Goal: Information Seeking & Learning: Learn about a topic

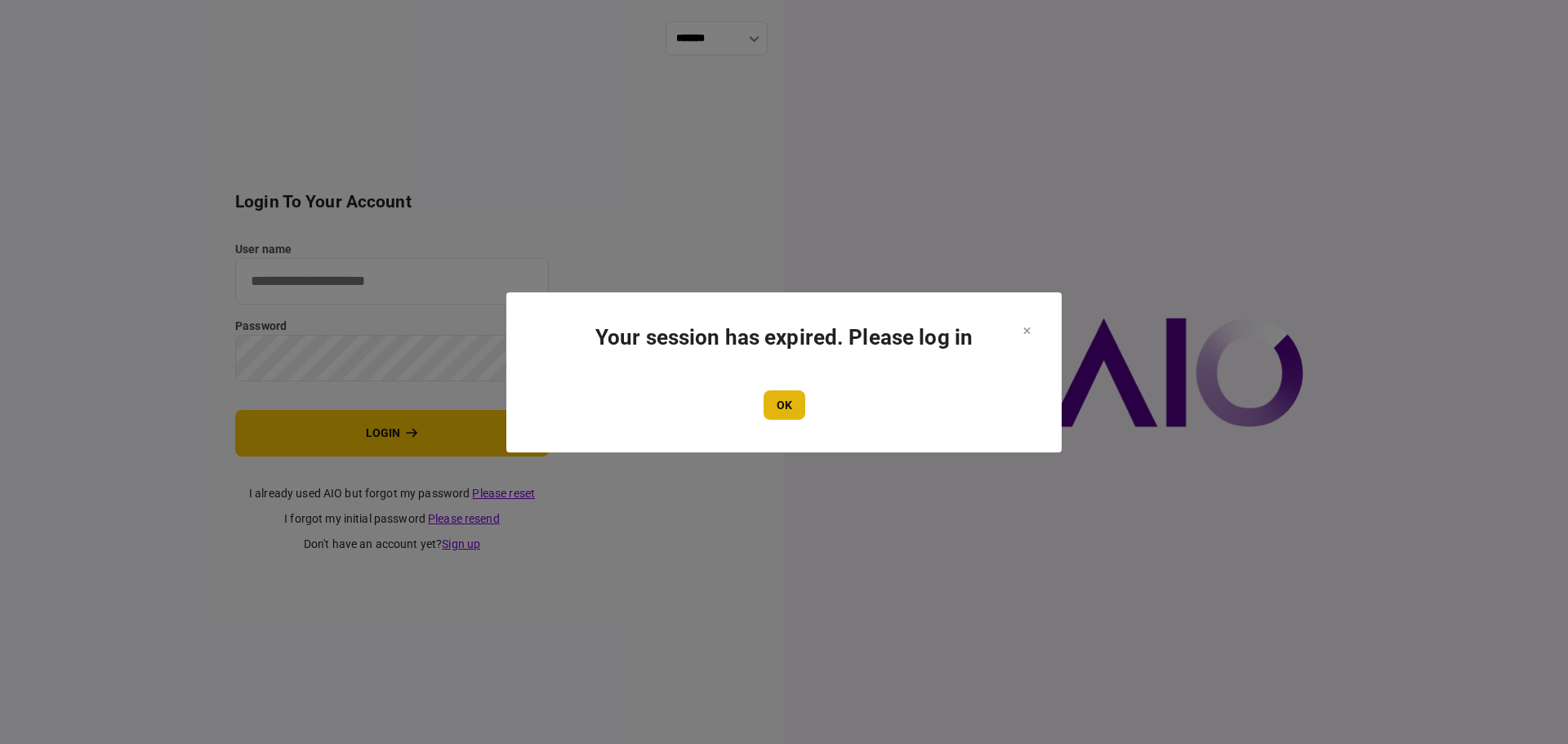
type input "****"
click at [776, 417] on button "OK" at bounding box center [784, 405] width 42 height 29
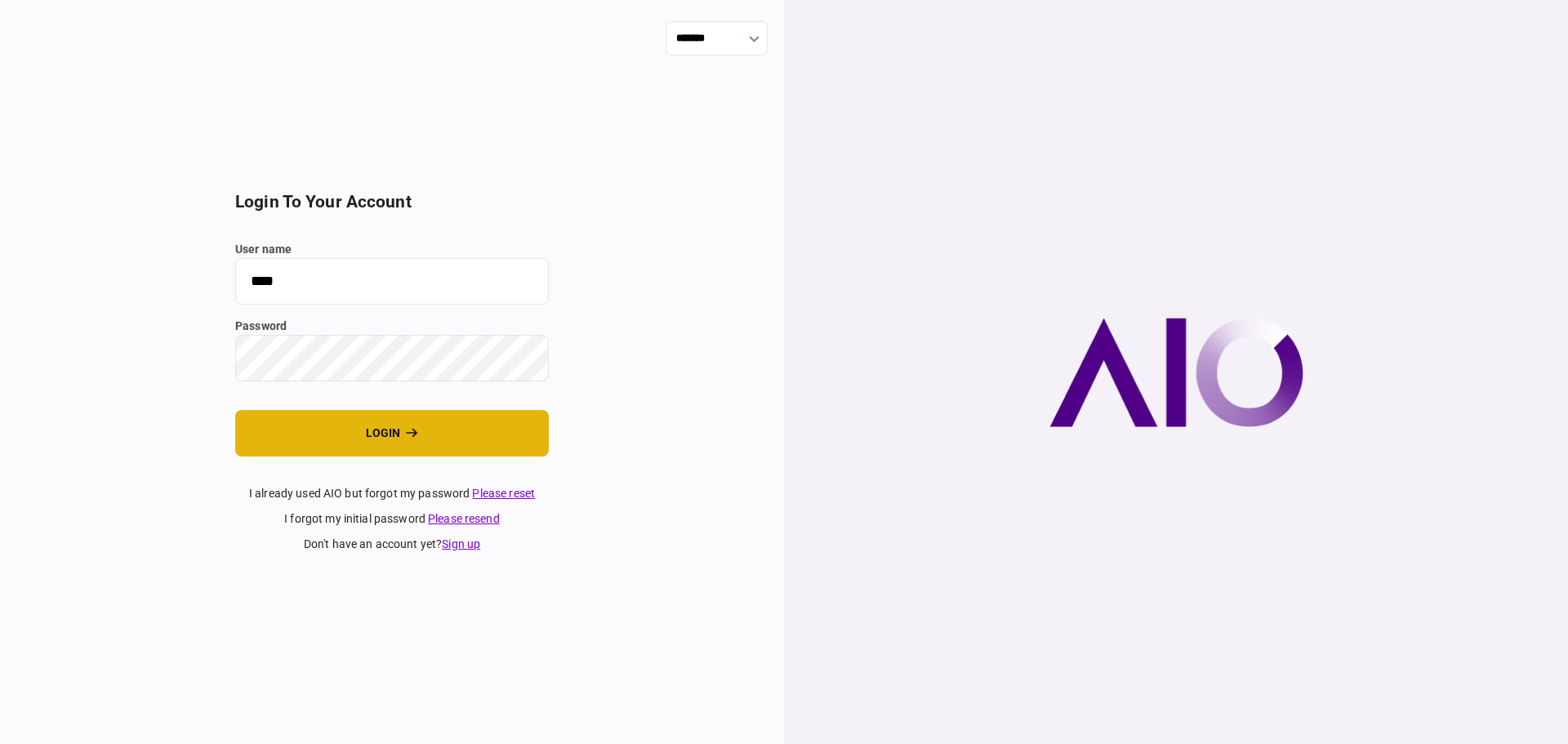
click at [348, 427] on button "login" at bounding box center [391, 433] width 314 height 46
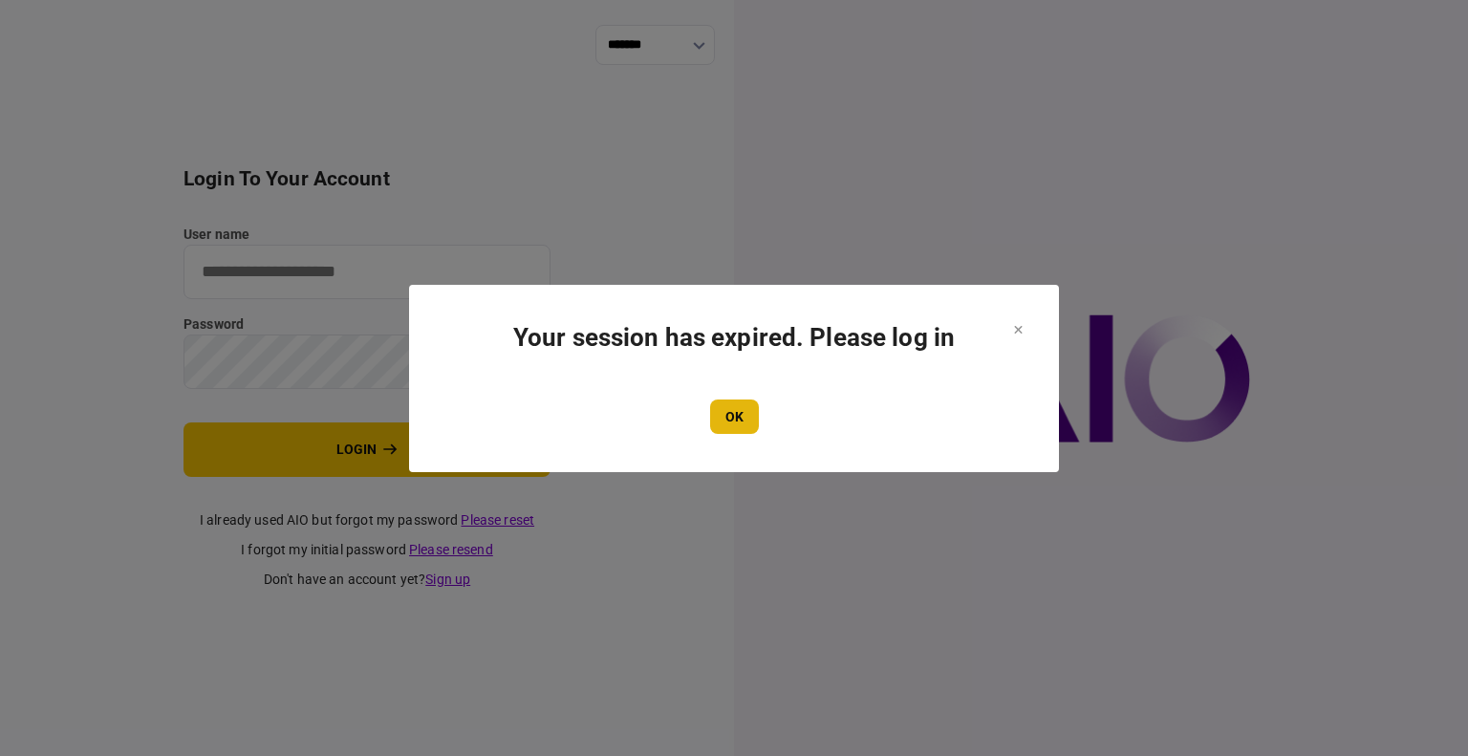
type input "****"
click at [749, 424] on button "OK" at bounding box center [734, 417] width 49 height 34
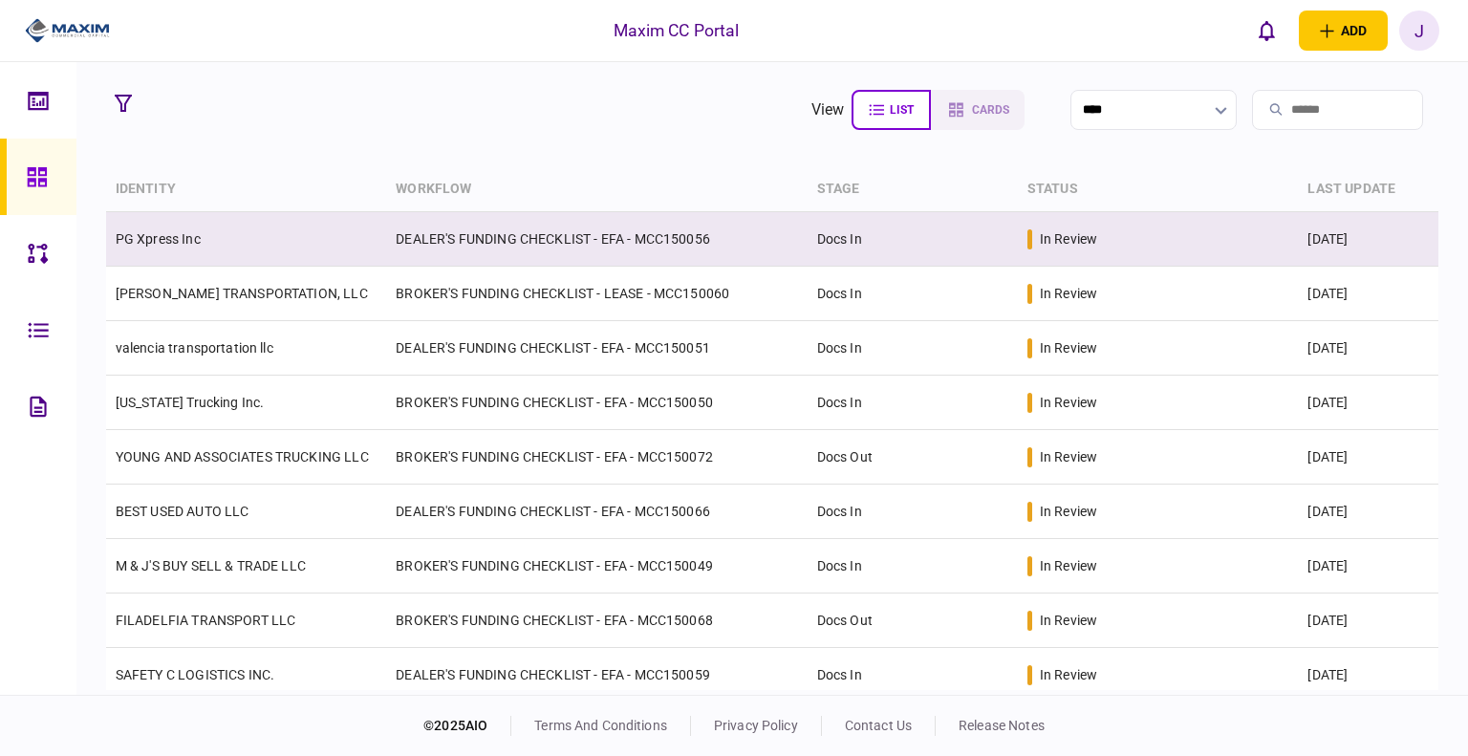
click at [177, 245] on link "PG Xpress Inc" at bounding box center [158, 238] width 85 height 15
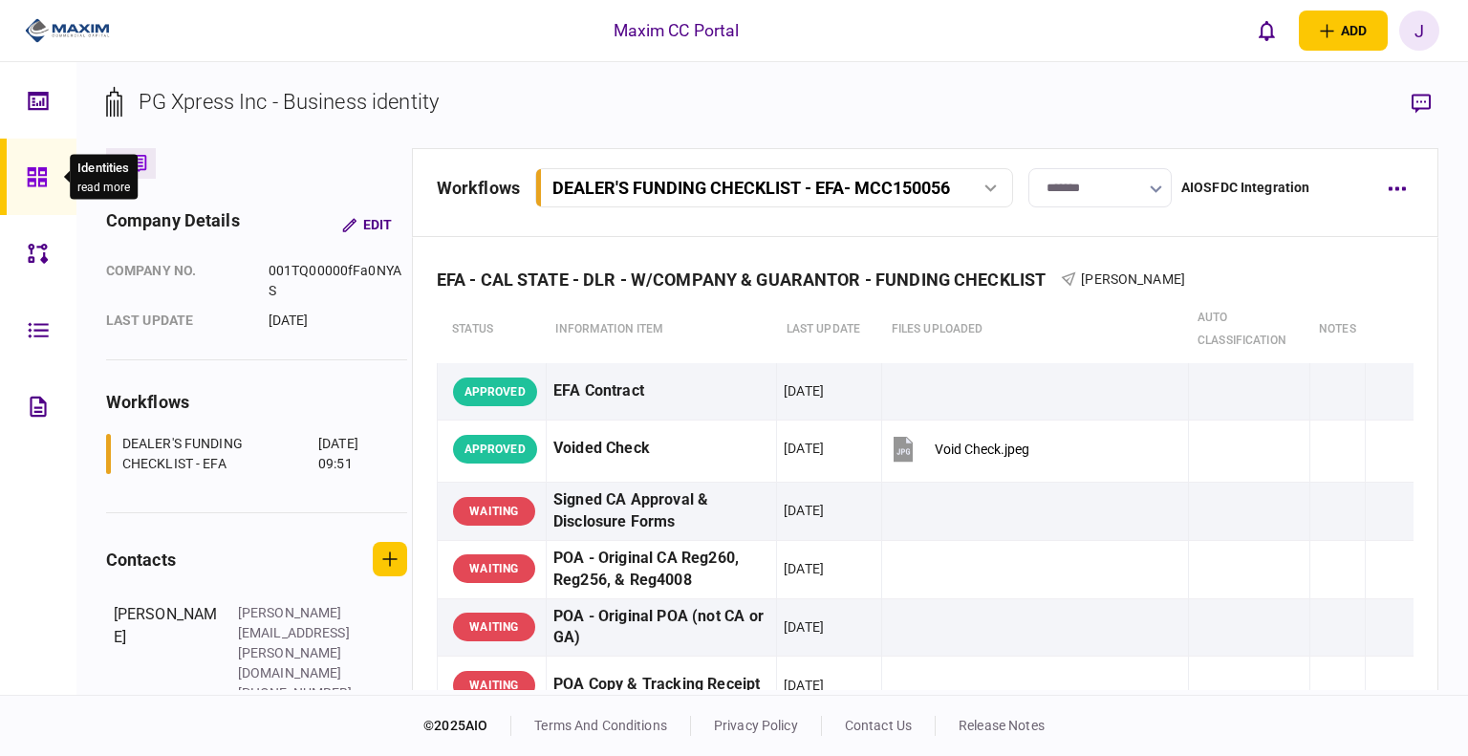
click at [43, 186] on icon at bounding box center [37, 177] width 21 height 22
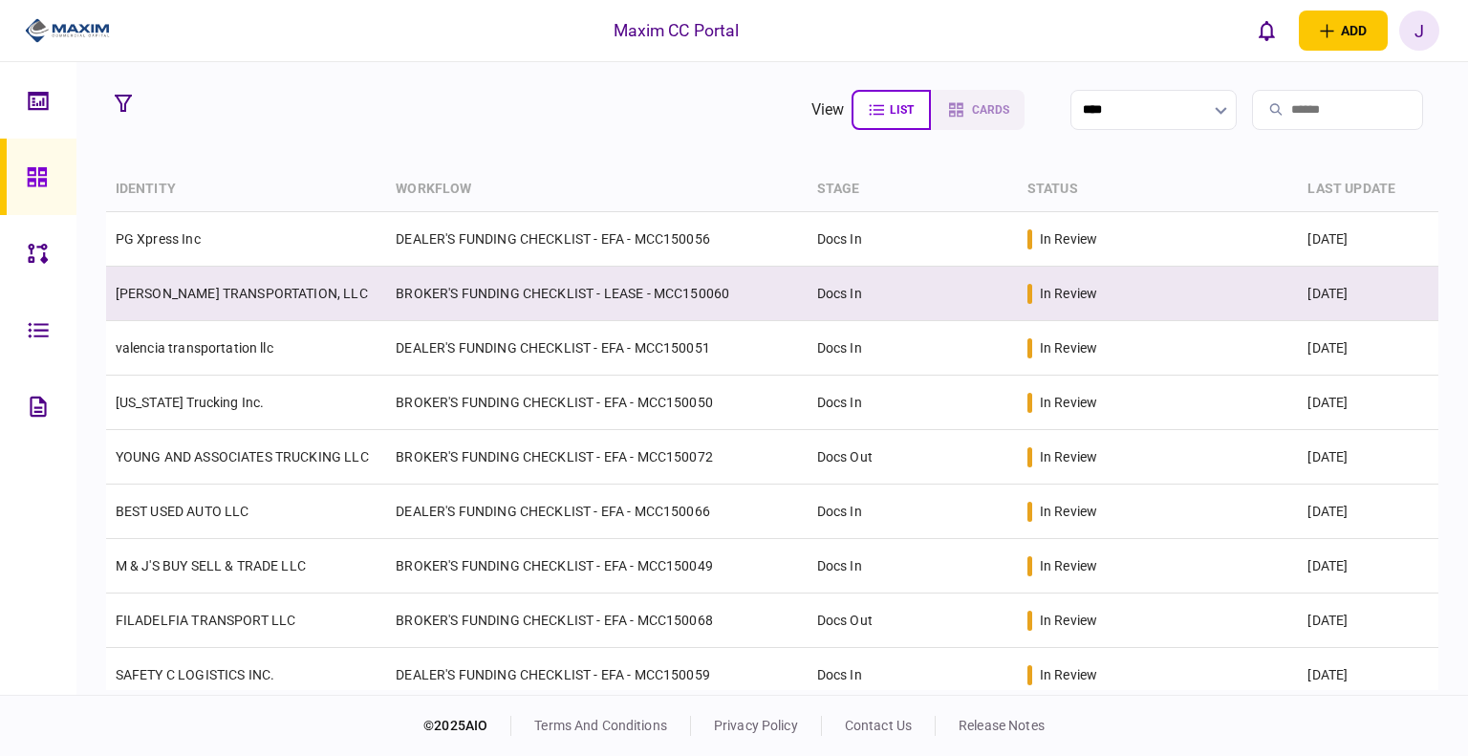
click at [196, 303] on td "[PERSON_NAME] TRANSPORTATION, LLC" at bounding box center [246, 294] width 281 height 54
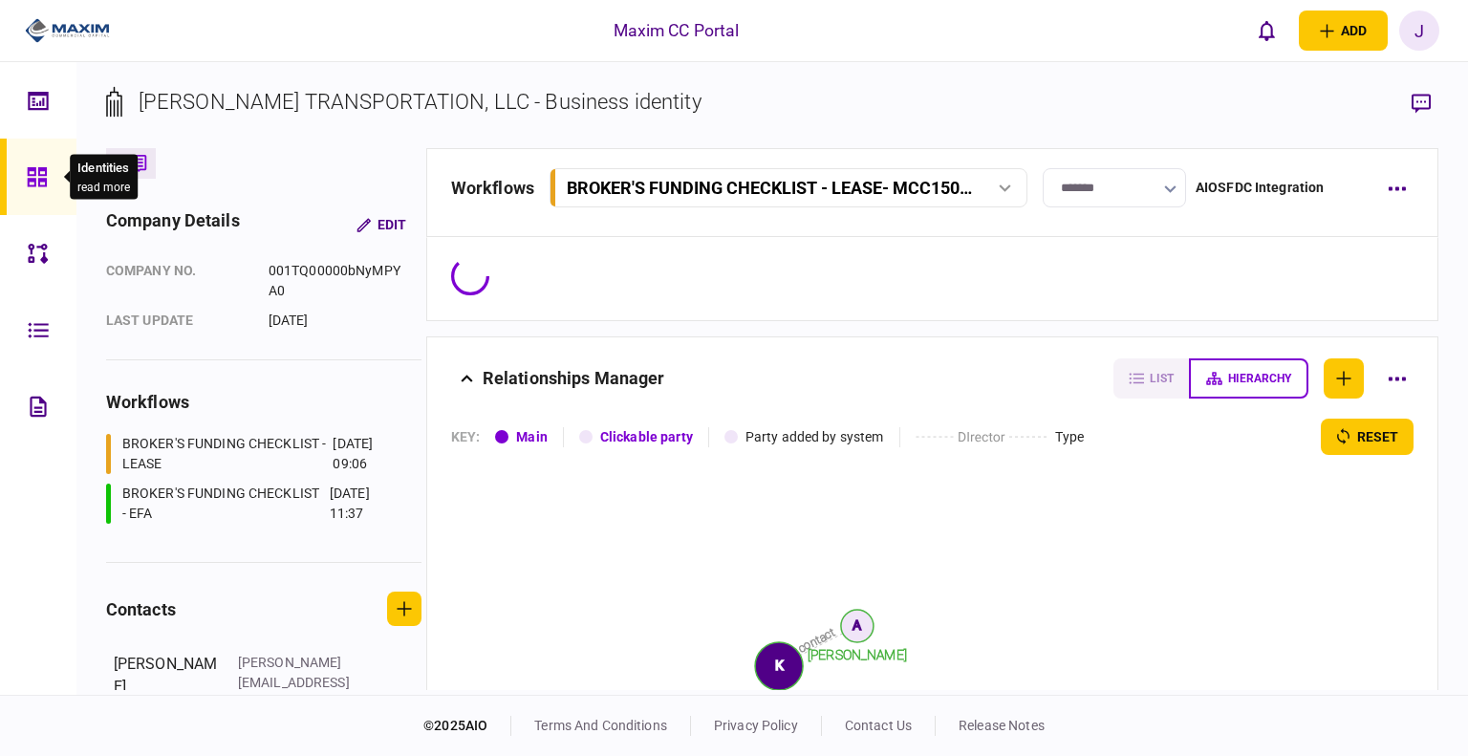
click at [46, 184] on icon at bounding box center [37, 177] width 21 height 22
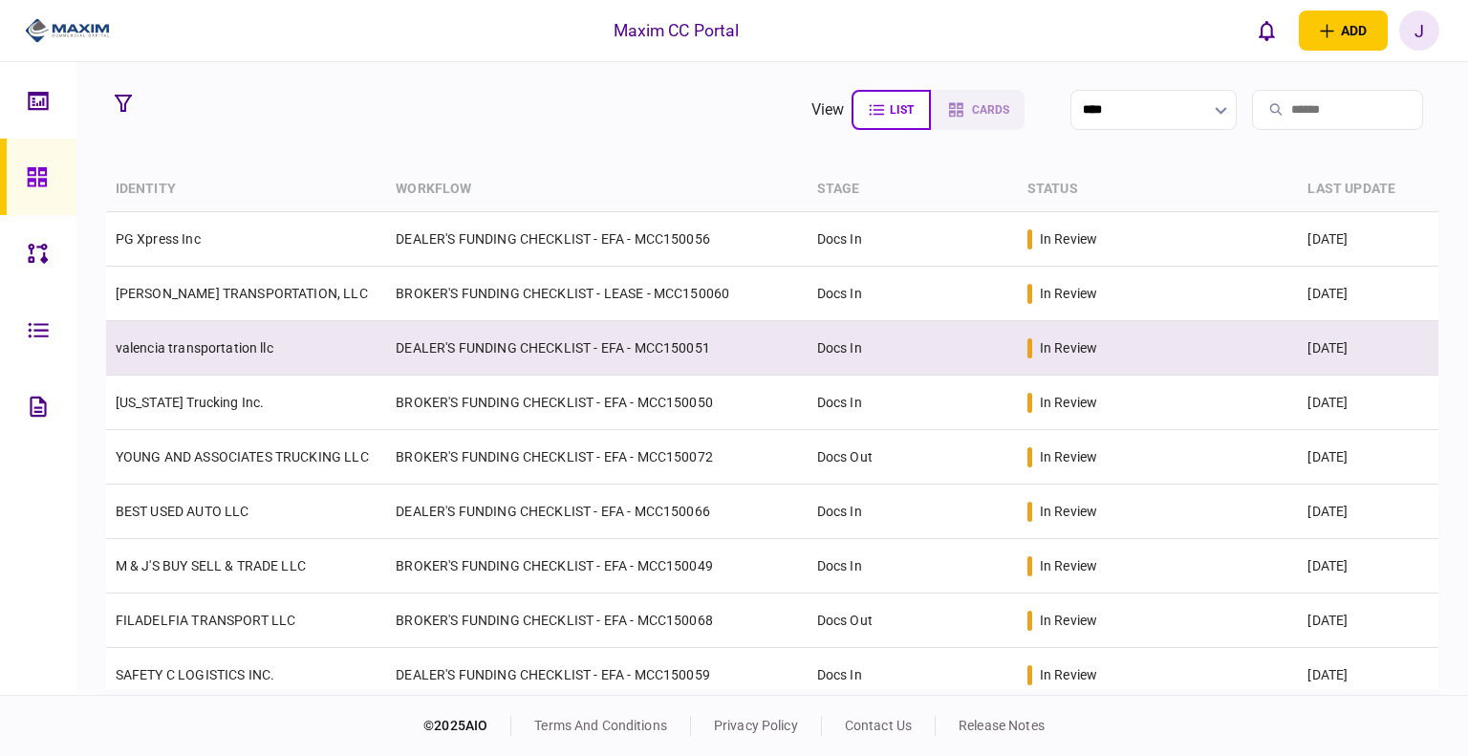
click at [194, 351] on link "valencia transportation llc" at bounding box center [195, 347] width 158 height 15
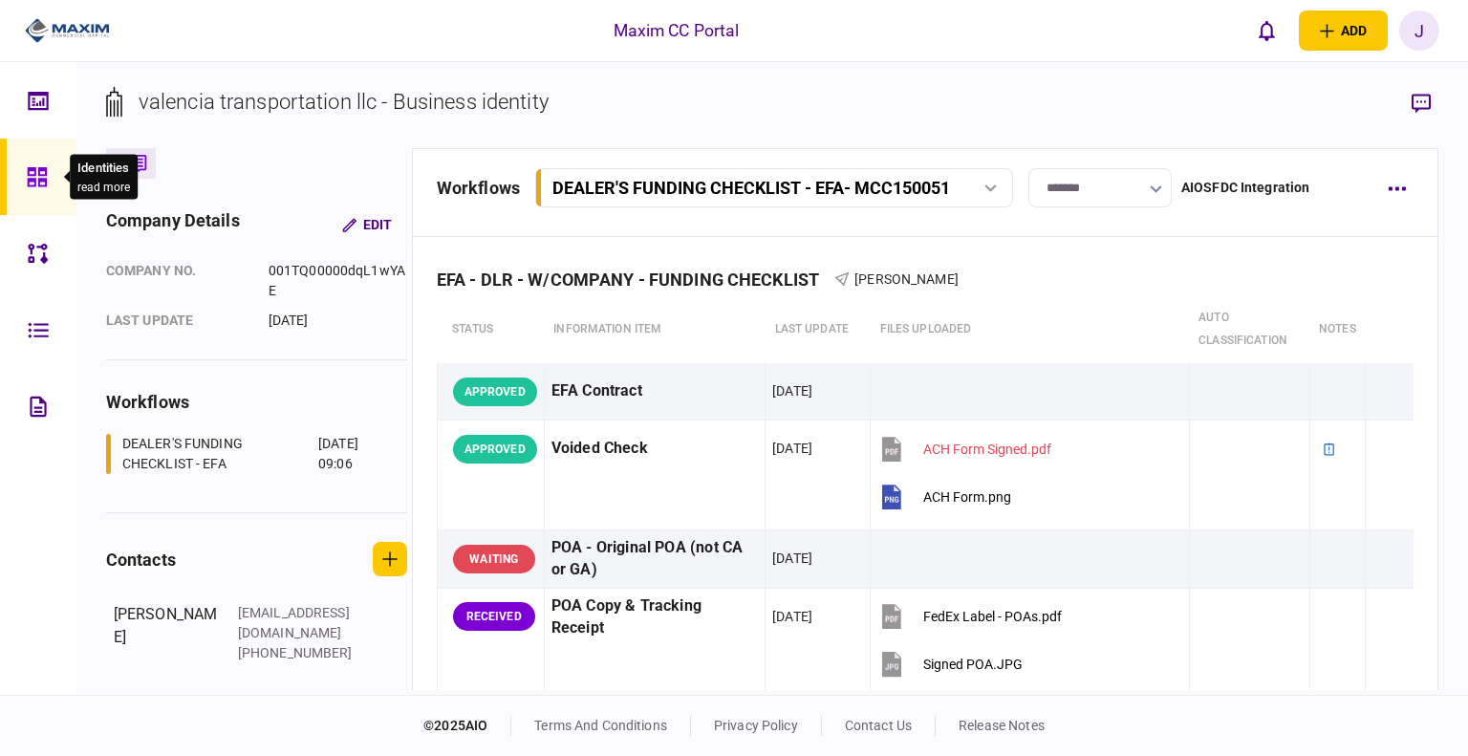
click at [50, 180] on div at bounding box center [42, 177] width 31 height 76
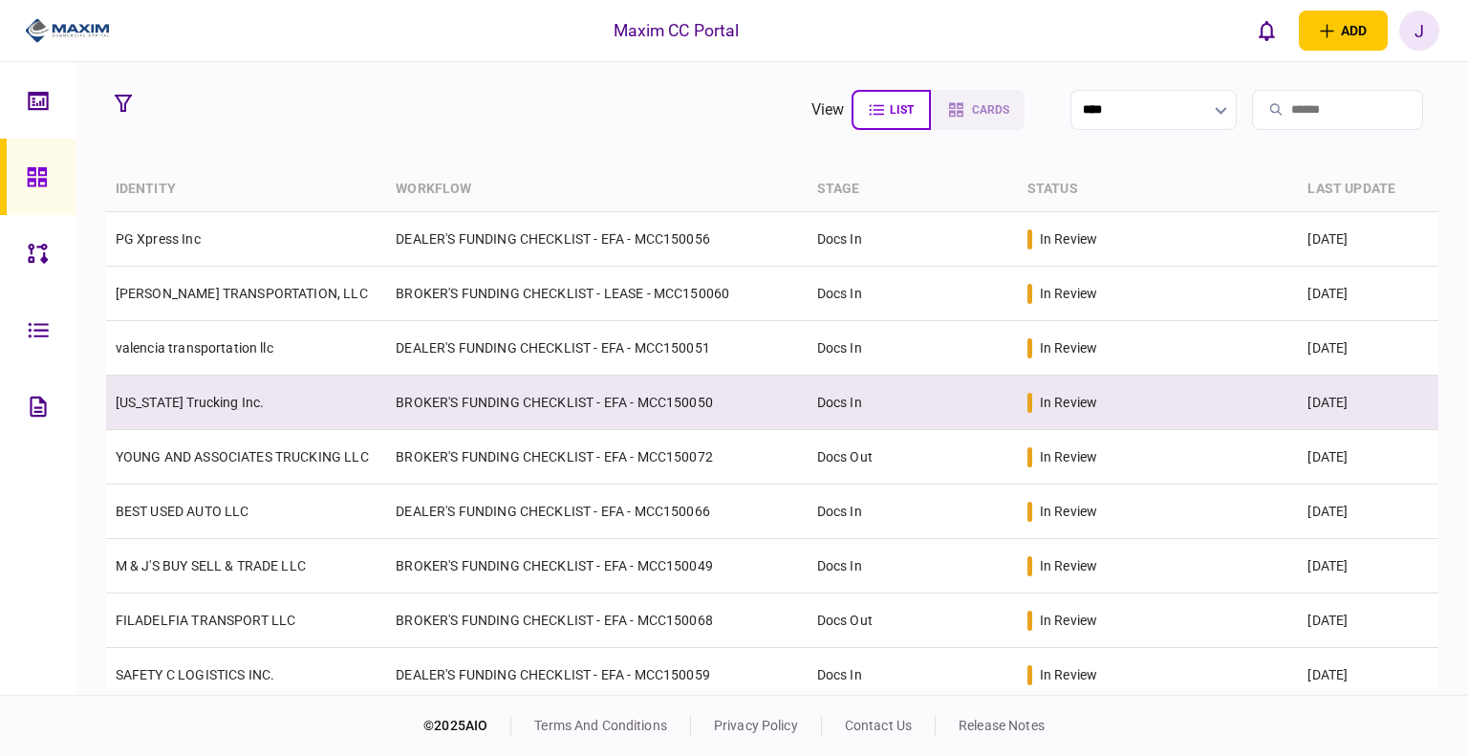
click at [158, 402] on link "[US_STATE] Trucking Inc." at bounding box center [190, 402] width 149 height 15
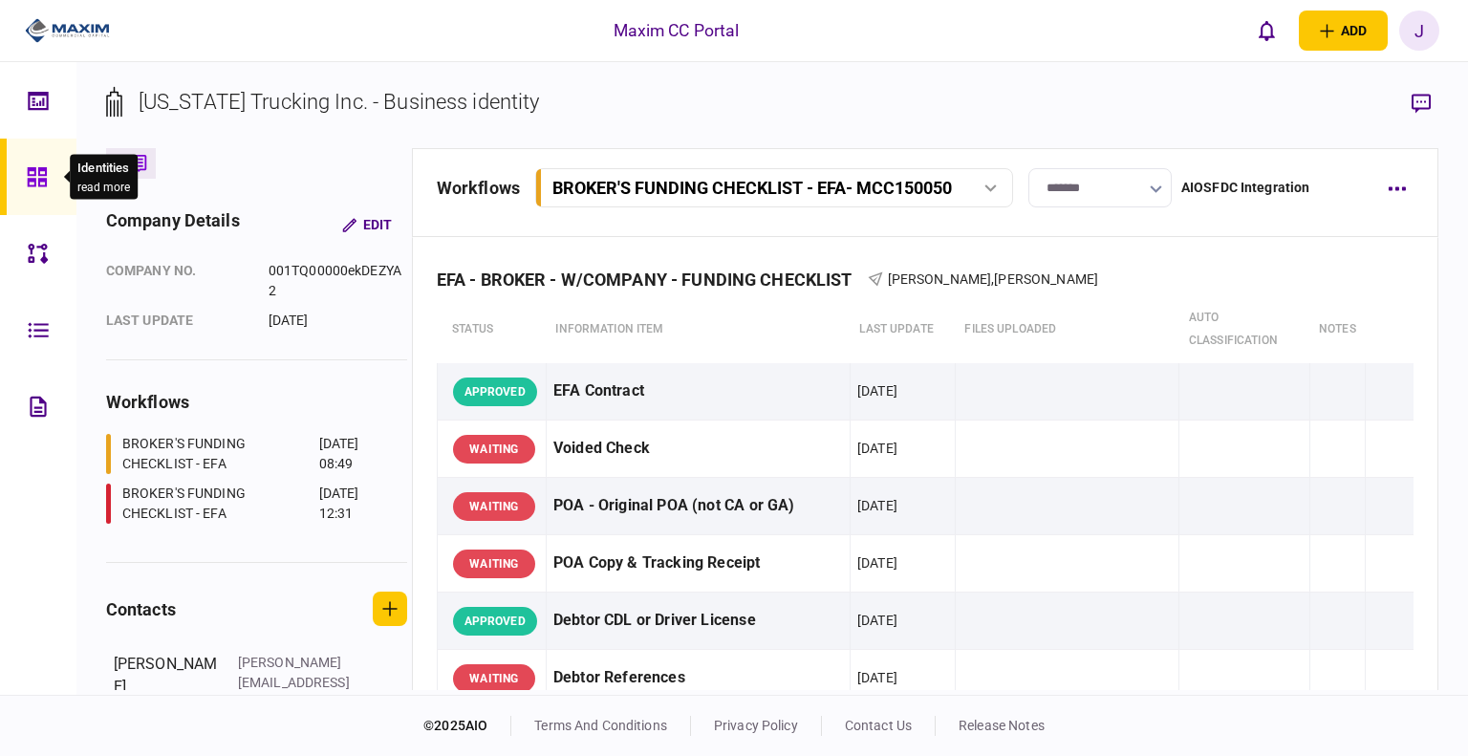
click at [32, 166] on icon at bounding box center [37, 177] width 21 height 22
